Goal: Task Accomplishment & Management: Use online tool/utility

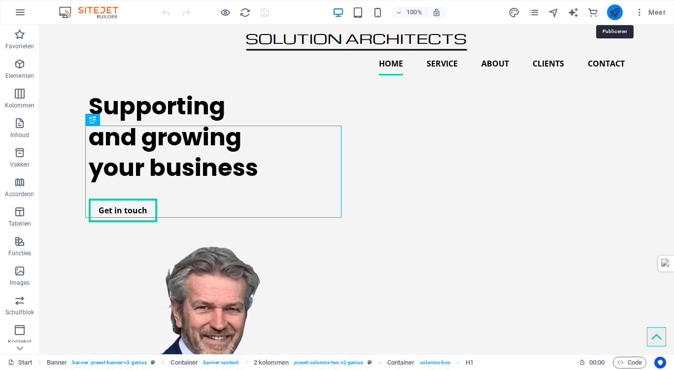
click at [615, 9] on icon "publish" at bounding box center [614, 12] width 11 height 11
